Goal: Task Accomplishment & Management: Use online tool/utility

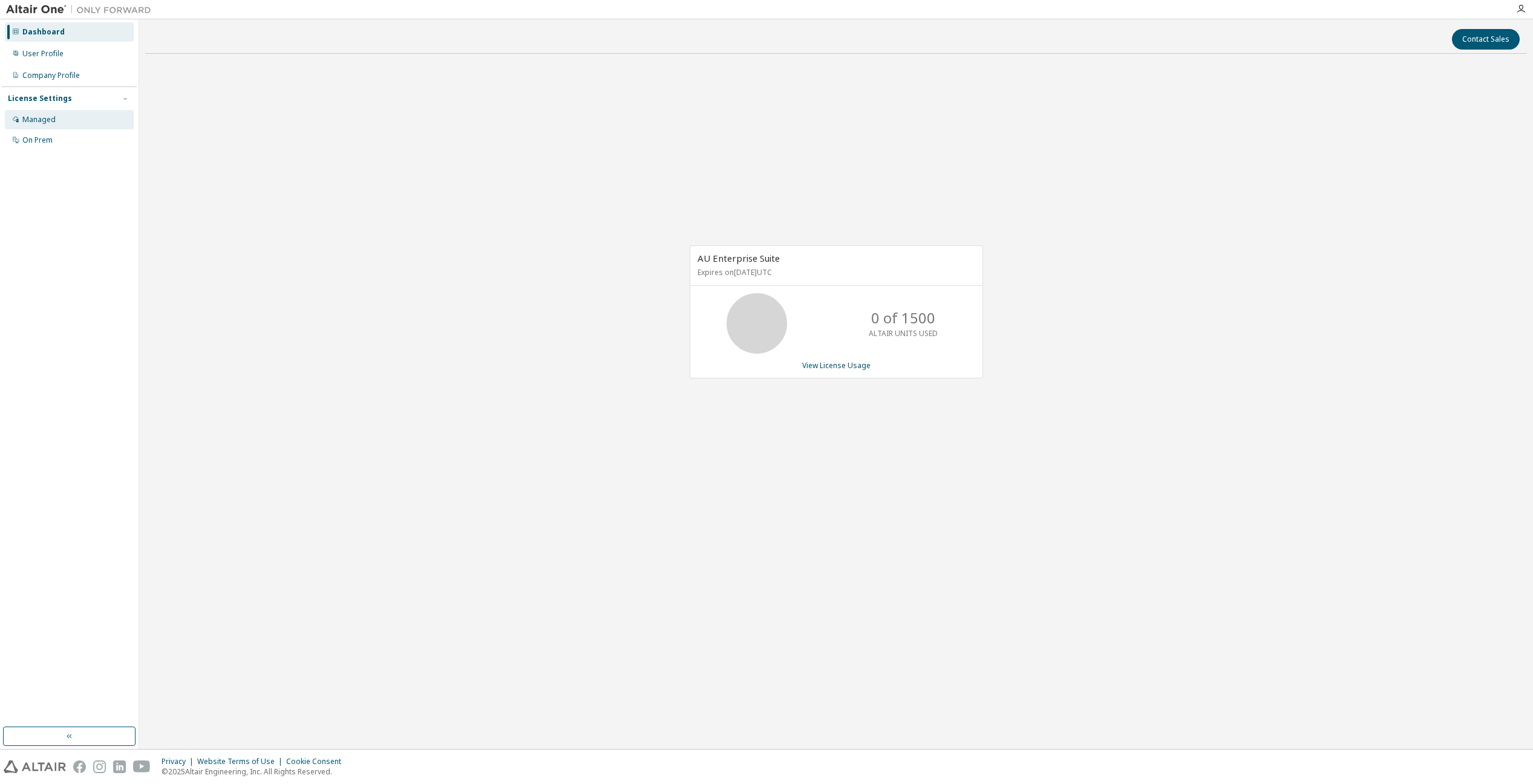
click at [43, 115] on div "Managed" at bounding box center [38, 119] width 34 height 10
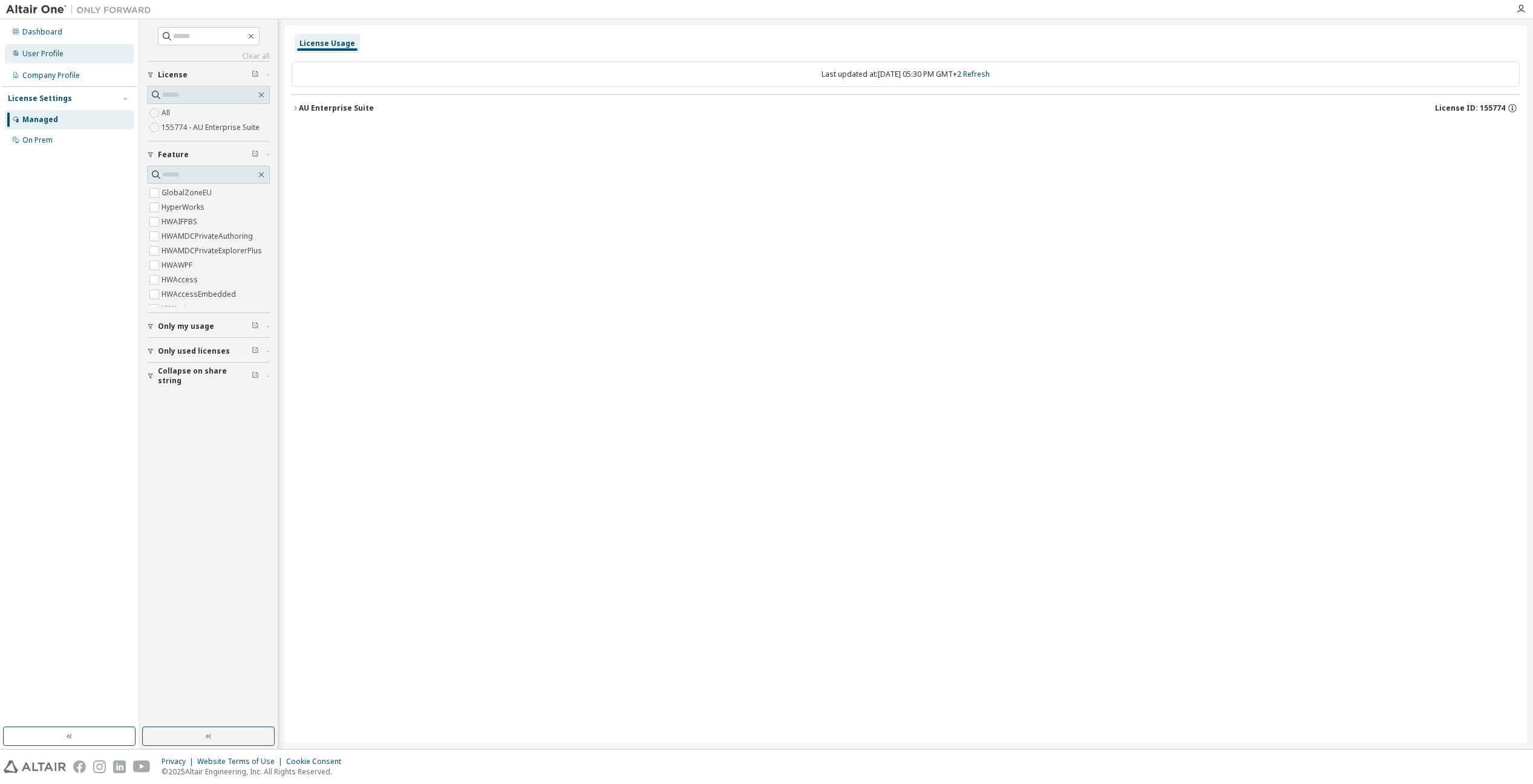
click at [51, 53] on div "User Profile" at bounding box center [43, 54] width 41 height 10
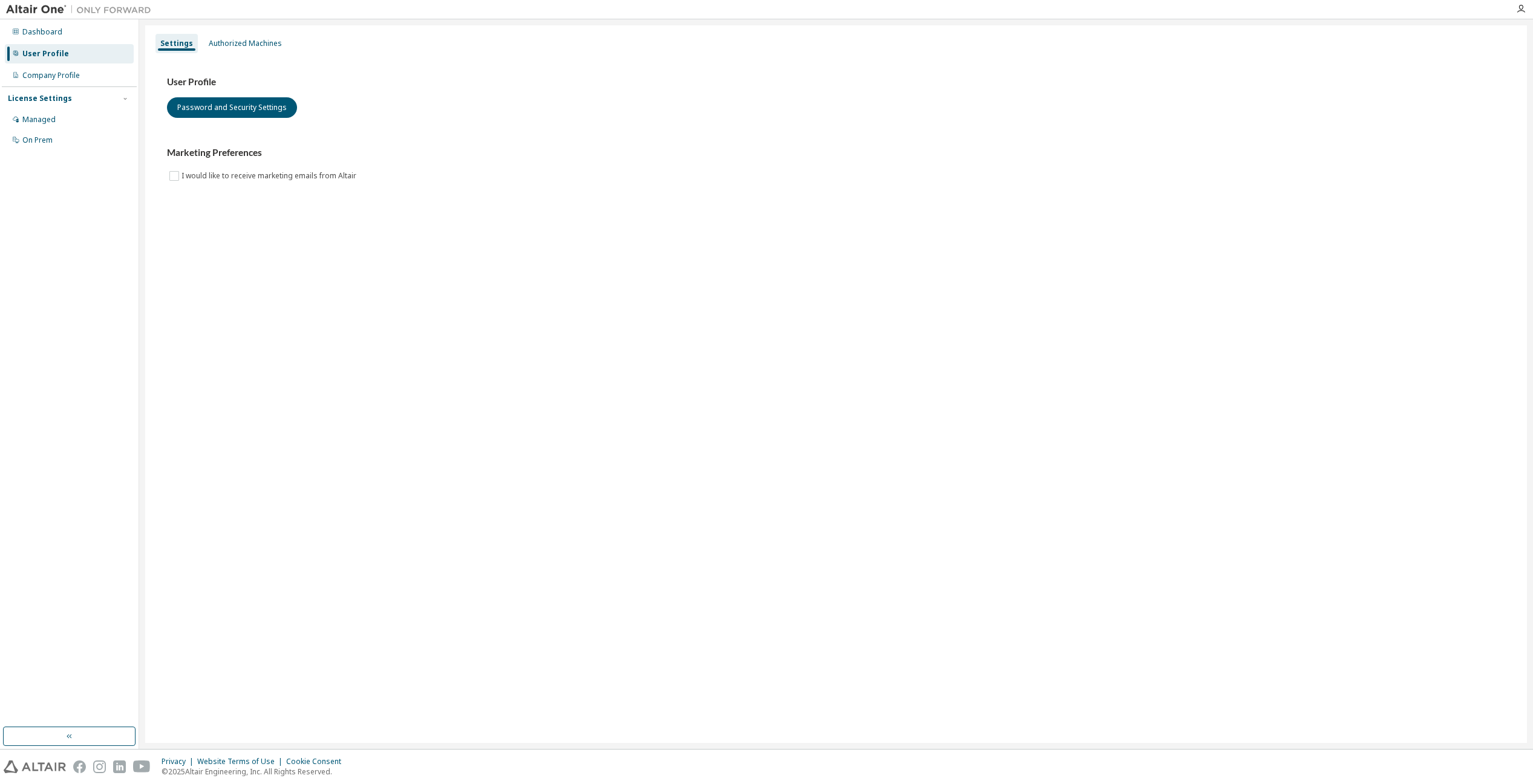
click at [66, 101] on div "License Settings" at bounding box center [40, 99] width 64 height 10
drag, startPoint x: 66, startPoint y: 101, endPoint x: 65, endPoint y: 121, distance: 20.0
click at [65, 121] on div "Managed" at bounding box center [69, 120] width 128 height 20
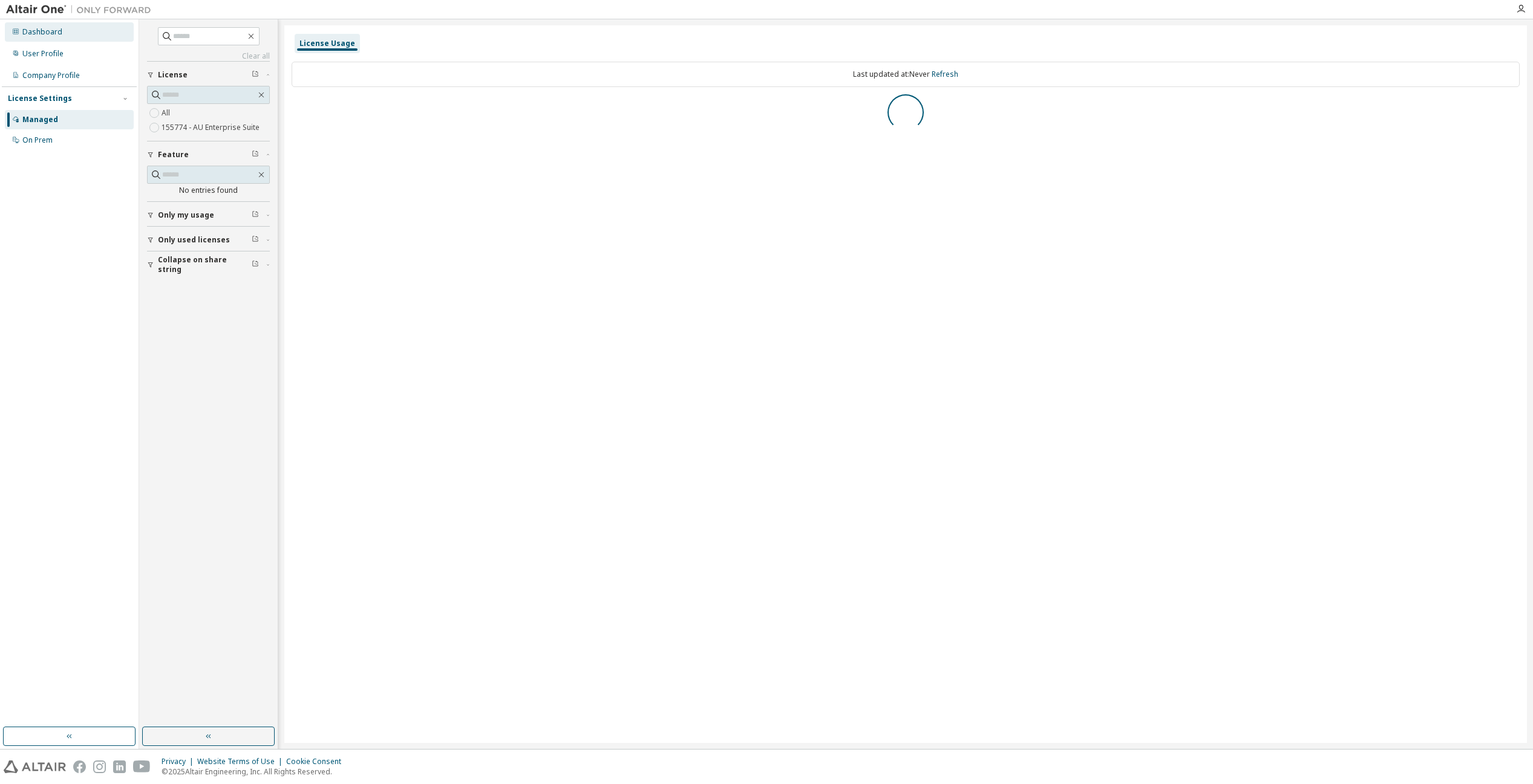
click at [70, 34] on div "Dashboard" at bounding box center [69, 32] width 128 height 20
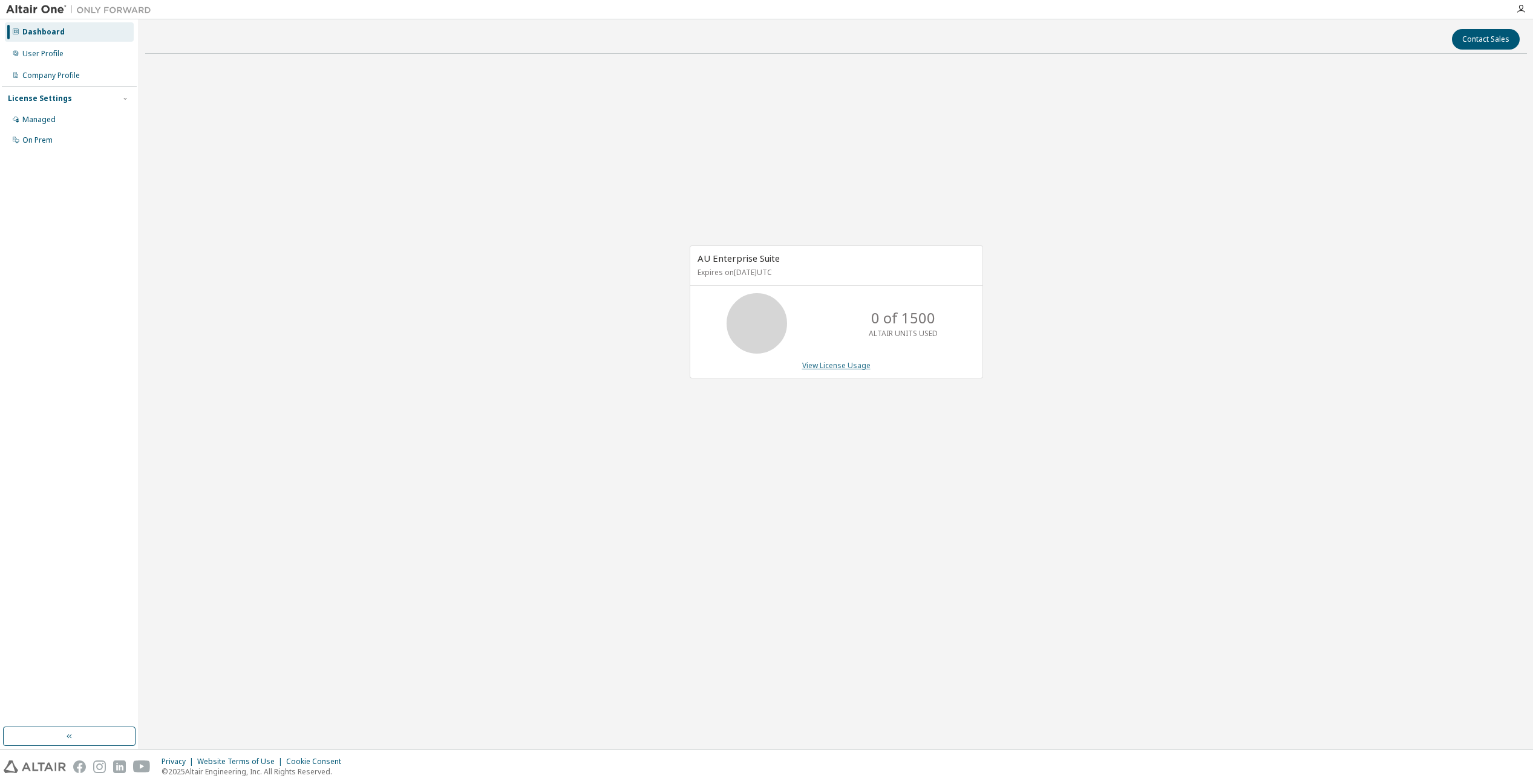
click at [825, 361] on link "View License Usage" at bounding box center [836, 365] width 69 height 11
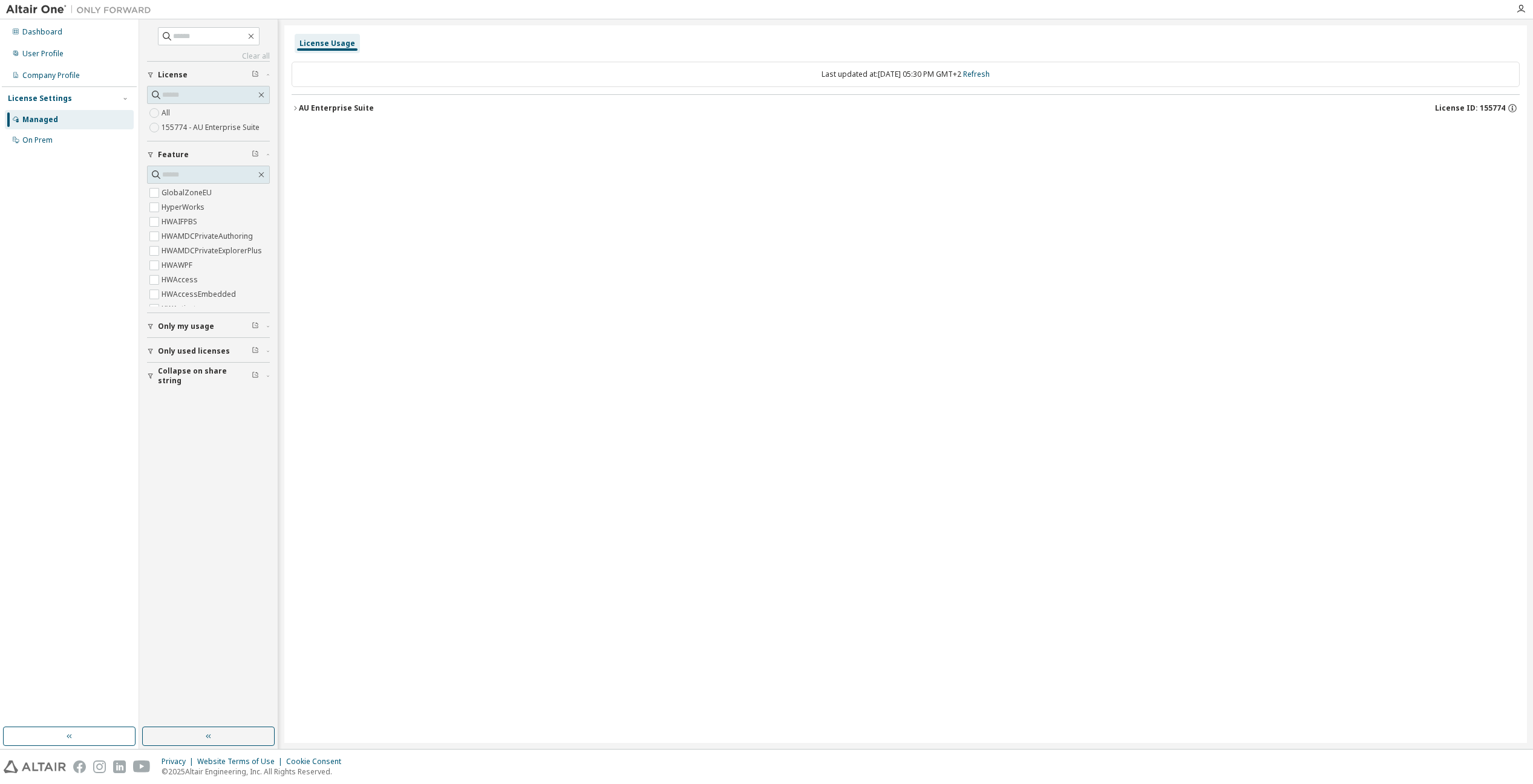
click at [336, 105] on div "AU Enterprise Suite" at bounding box center [336, 108] width 75 height 10
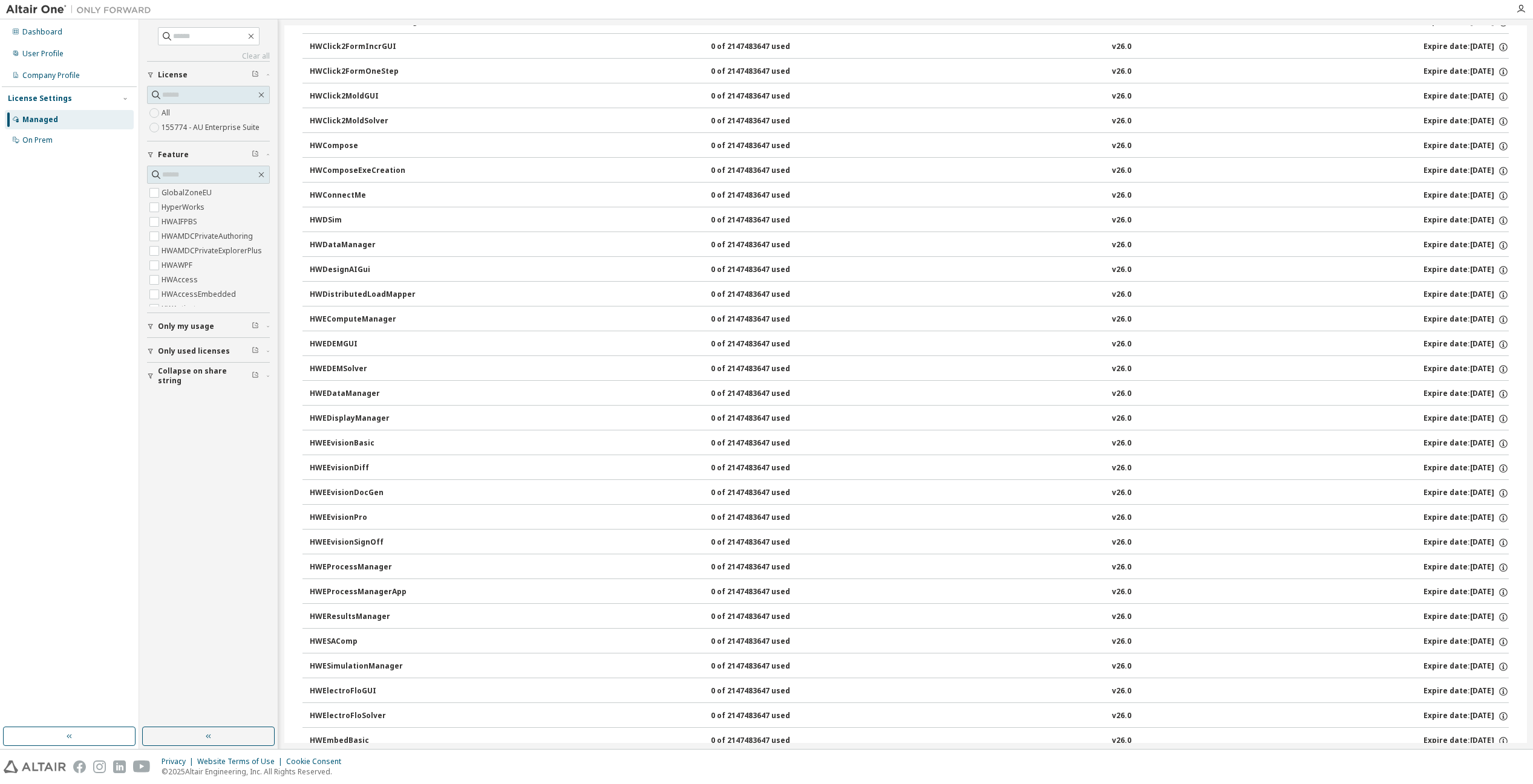
scroll to position [846, 0]
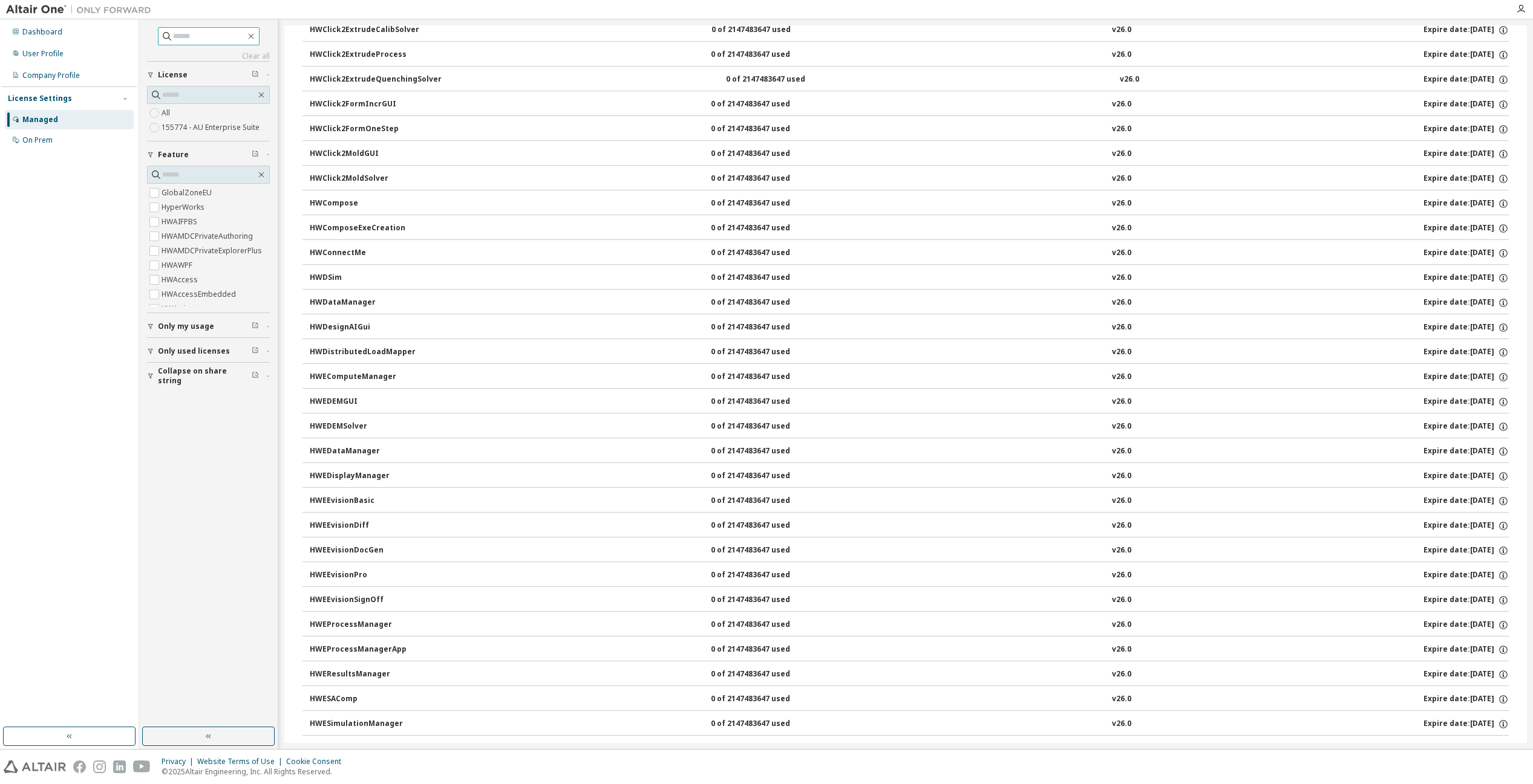
click at [187, 40] on input "text" at bounding box center [209, 36] width 73 height 12
type input "*******"
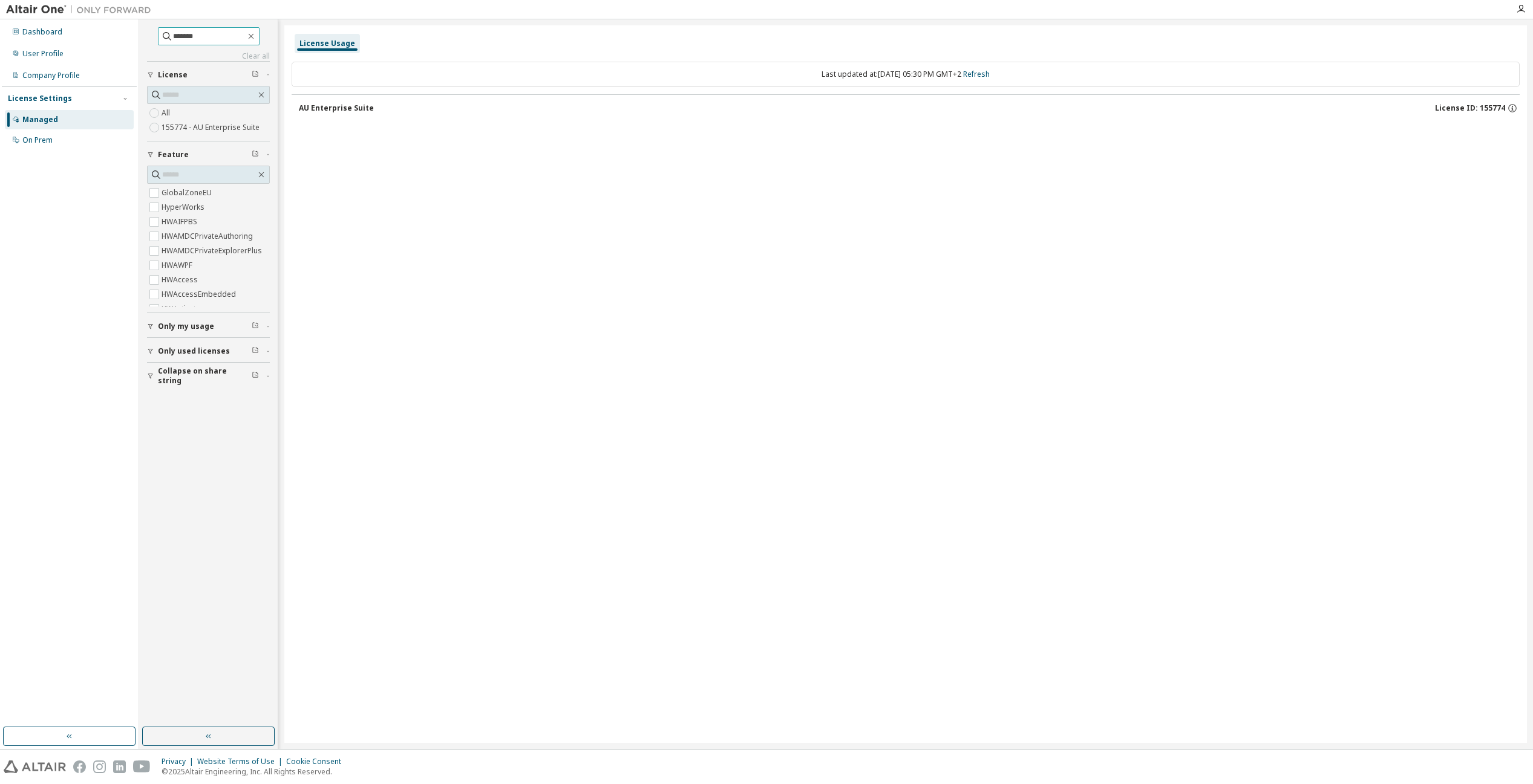
scroll to position [0, 0]
click at [181, 363] on button "Only used licenses" at bounding box center [209, 351] width 123 height 27
click at [41, 11] on img at bounding box center [81, 9] width 151 height 12
click at [131, 3] on img at bounding box center [81, 9] width 151 height 12
